Goal: Information Seeking & Learning: Find specific page/section

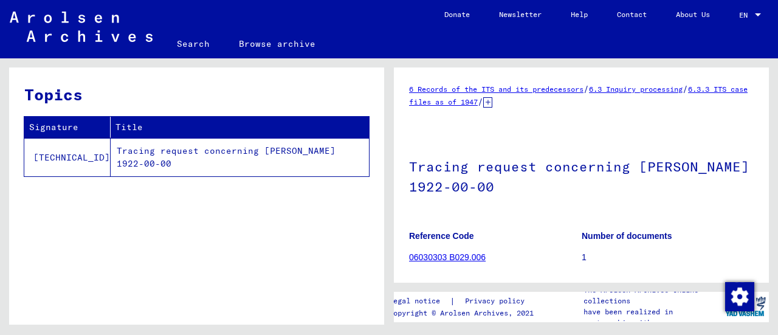
click at [625, 20] on link "Contact" at bounding box center [631, 14] width 59 height 29
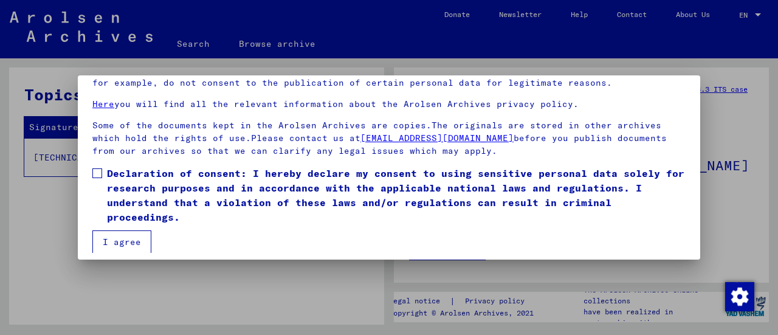
scroll to position [94, 0]
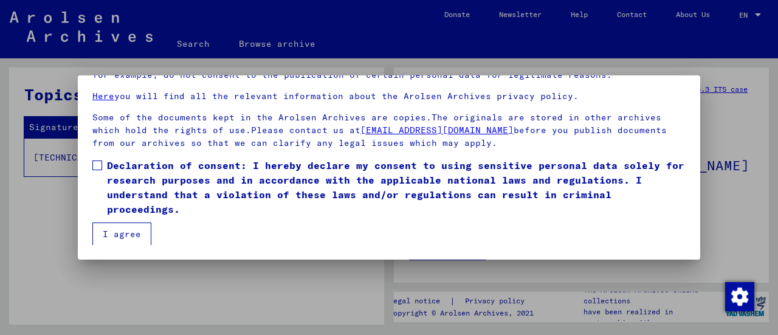
click at [131, 232] on button "I agree" at bounding box center [121, 233] width 59 height 23
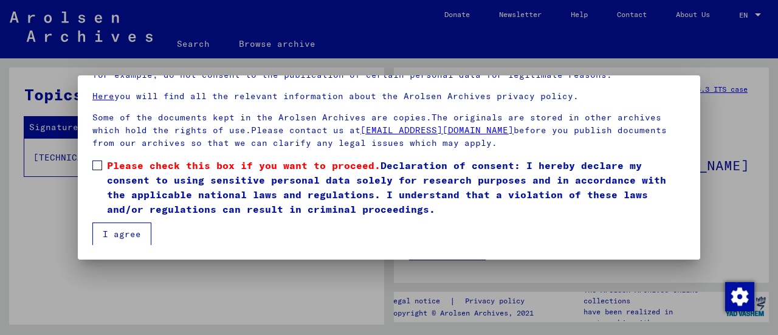
click at [94, 161] on span at bounding box center [97, 165] width 10 height 10
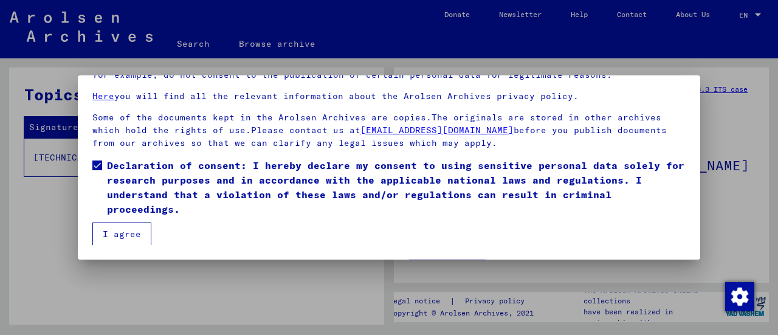
click at [140, 233] on button "I agree" at bounding box center [121, 233] width 59 height 23
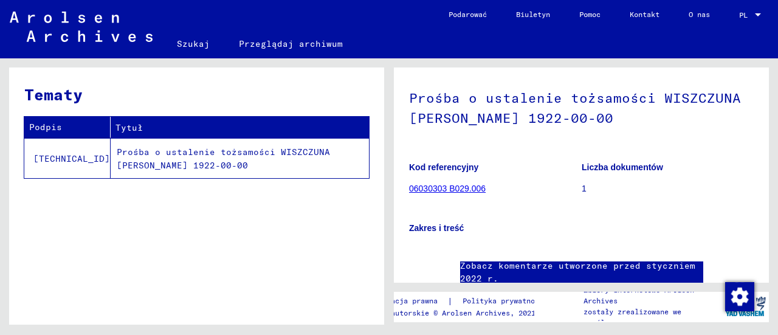
scroll to position [0, 0]
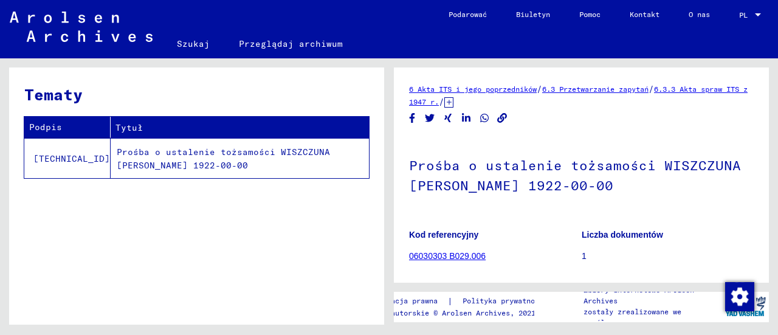
click at [479, 105] on font "6.3.3 Akta spraw ITS z 1947 r." at bounding box center [578, 95] width 338 height 22
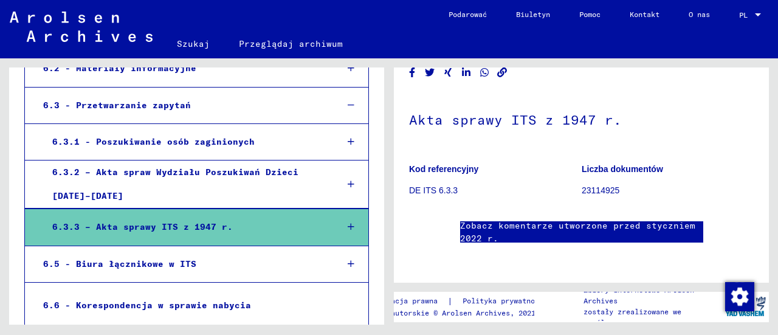
scroll to position [281, 0]
click at [279, 252] on div "6.5 - Biura łącznikowe w ITS" at bounding box center [180, 264] width 293 height 24
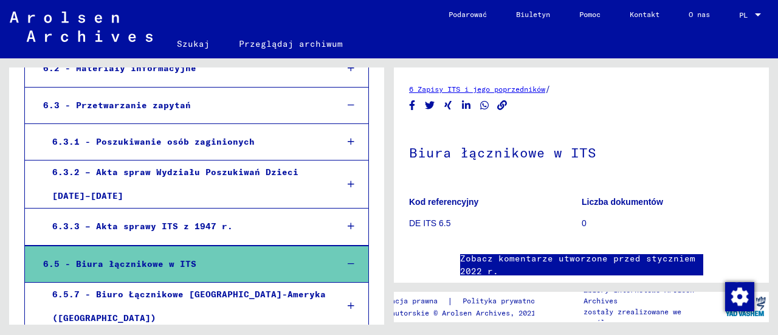
click at [272, 214] on div "6.3.3 – Akta sprawy ITS z 1947 r." at bounding box center [185, 226] width 284 height 24
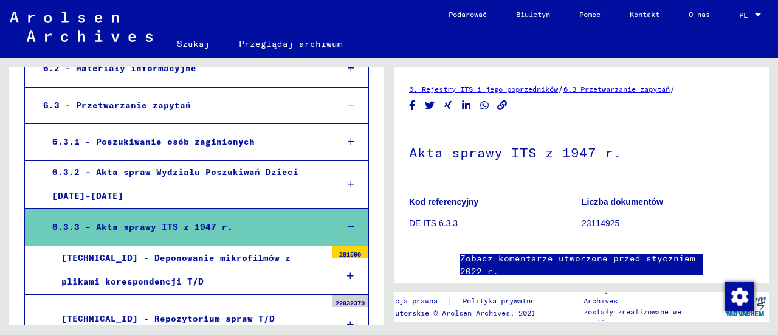
click at [445, 221] on font "DE ITS 6.3.3" at bounding box center [433, 223] width 49 height 10
click at [608, 218] on p "23114925" at bounding box center [667, 223] width 172 height 13
click at [278, 307] on div "6.3.3.2 - Repozytorium spraw T/D" at bounding box center [188, 319] width 273 height 24
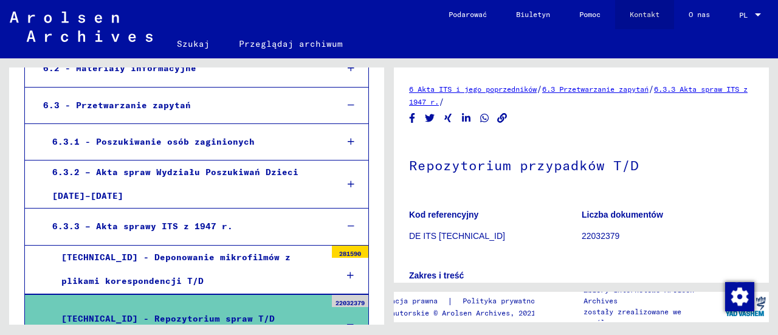
click at [642, 16] on font "Kontakt" at bounding box center [644, 14] width 30 height 9
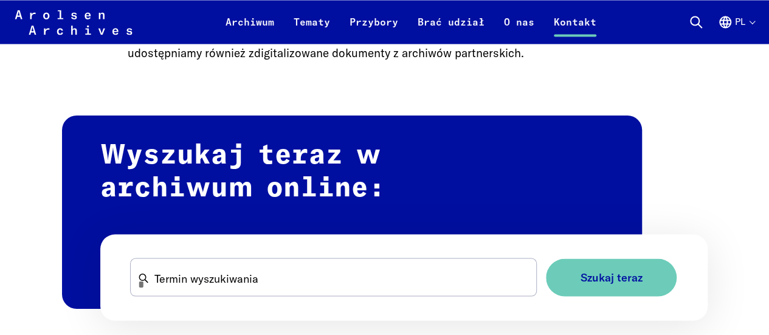
scroll to position [1100, 0]
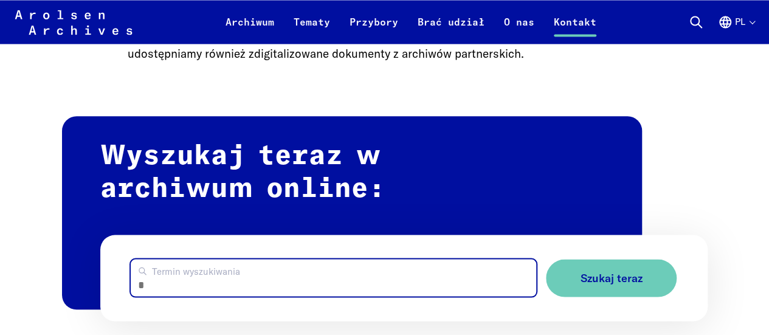
click at [377, 281] on input "Termin wyszukiwania" at bounding box center [333, 277] width 405 height 37
type input "**********"
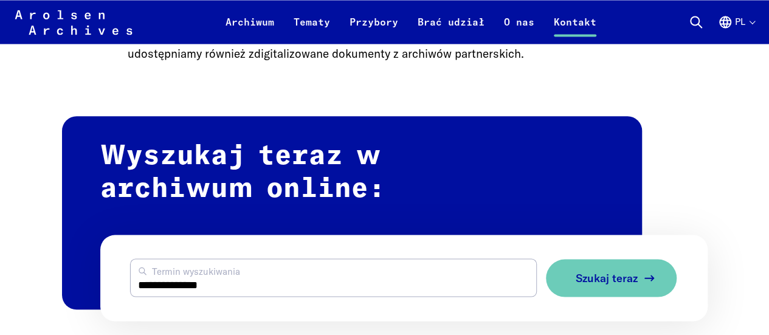
click at [619, 284] on font "Szukaj teraz" at bounding box center [606, 277] width 62 height 14
